Goal: Information Seeking & Learning: Learn about a topic

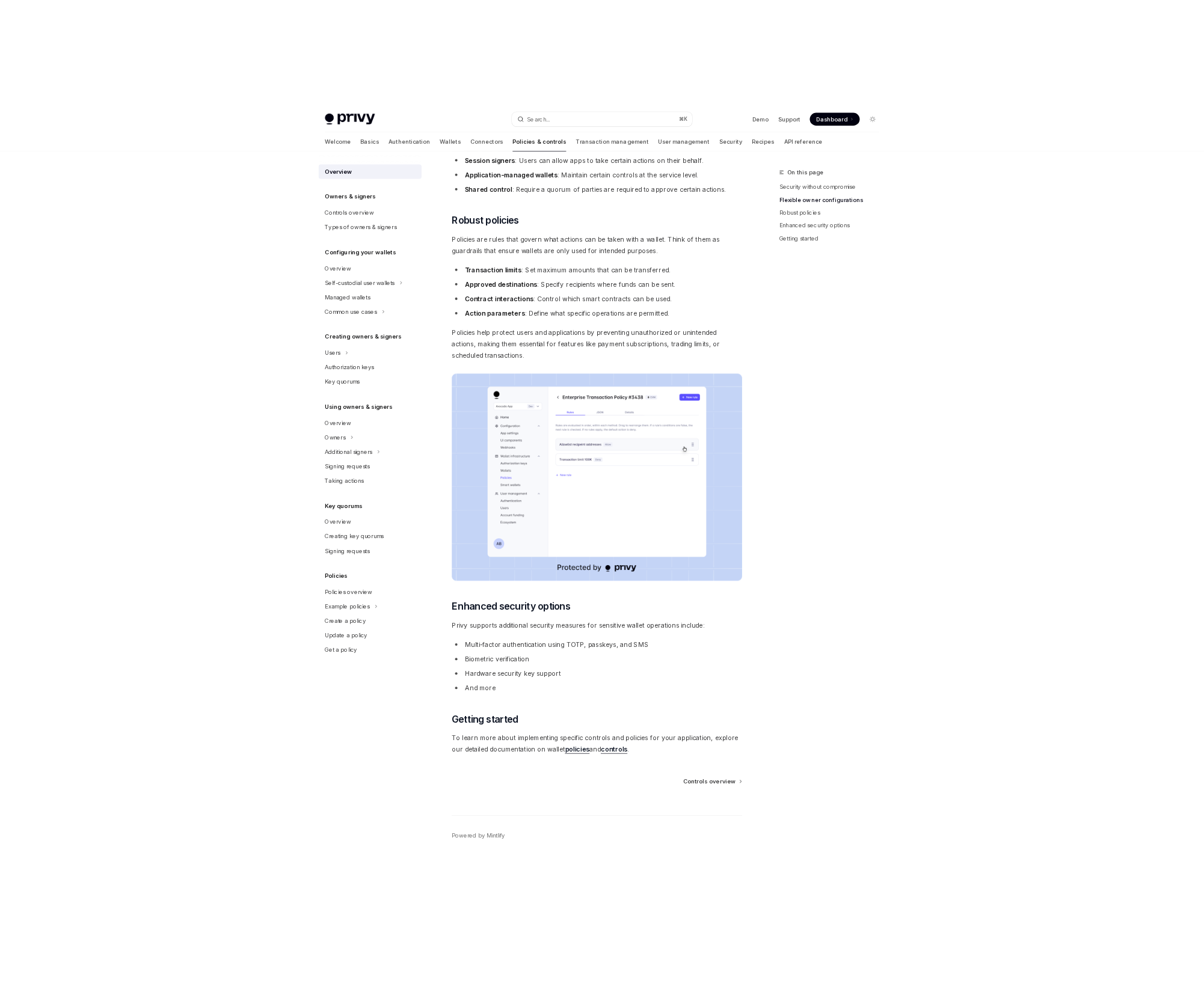
scroll to position [382, 0]
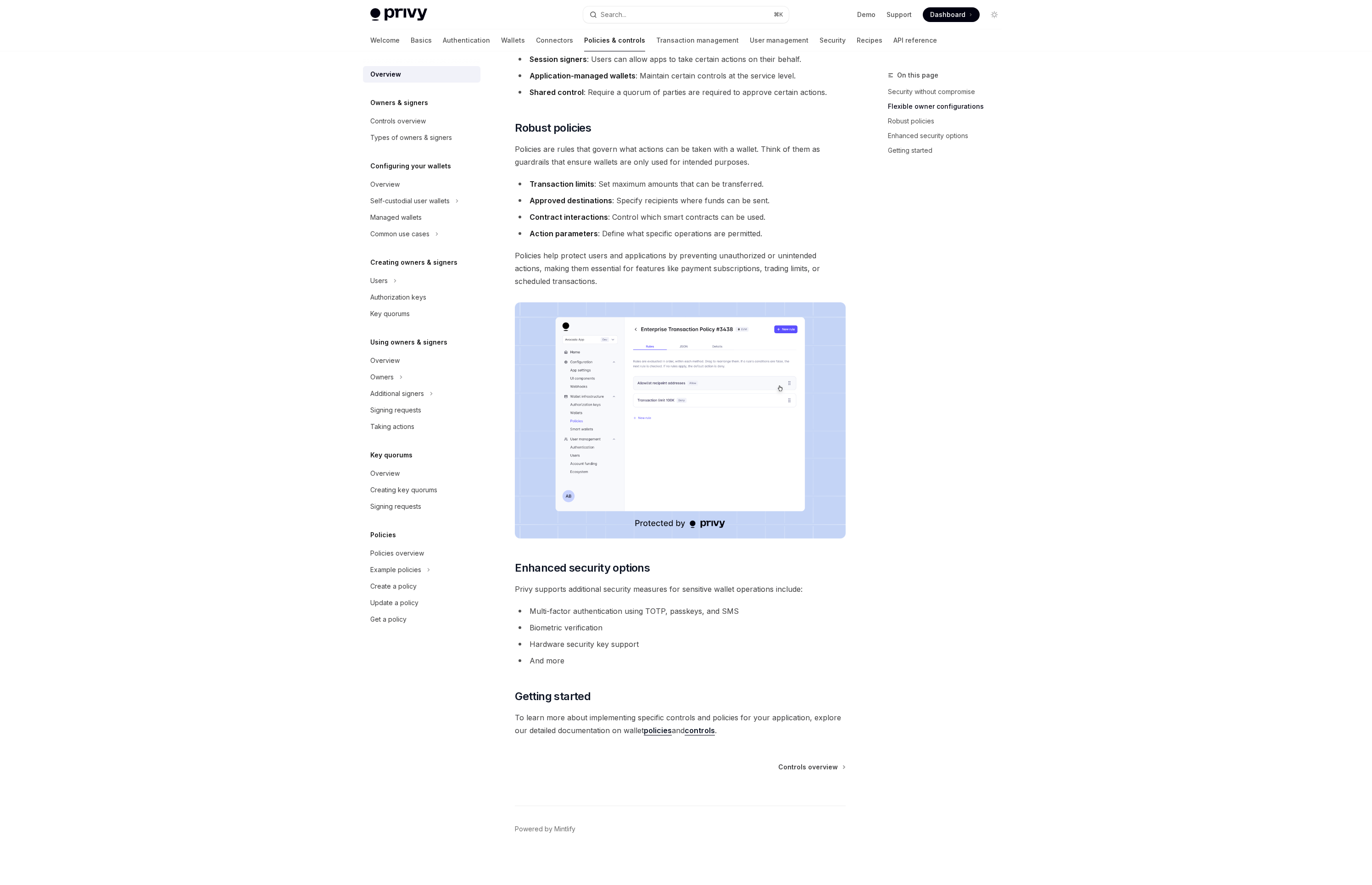
type textarea "*"
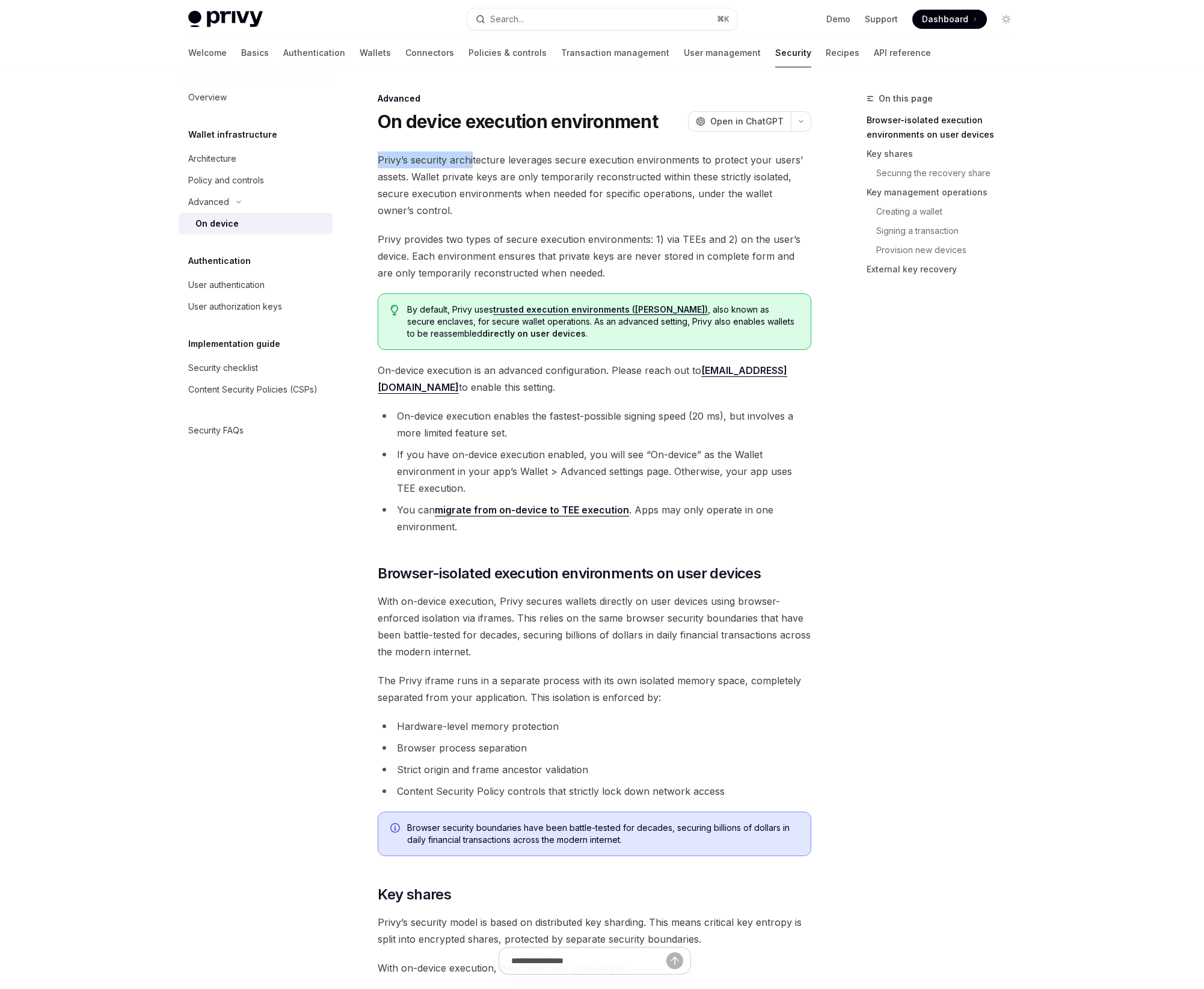
drag, startPoint x: 379, startPoint y: 160, endPoint x: 472, endPoint y: 161, distance: 93.0
copy span "[PERSON_NAME]’s security archi"
